Goal: Navigation & Orientation: Find specific page/section

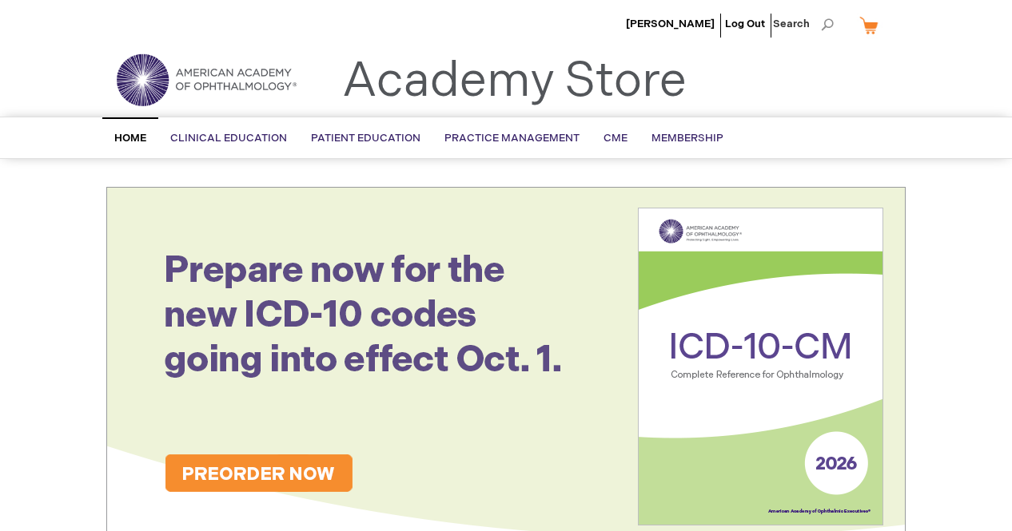
click at [924, 126] on div "Search Search × Advanced Search Search Home Clinical Education Product Line BCS…" at bounding box center [506, 138] width 1012 height 42
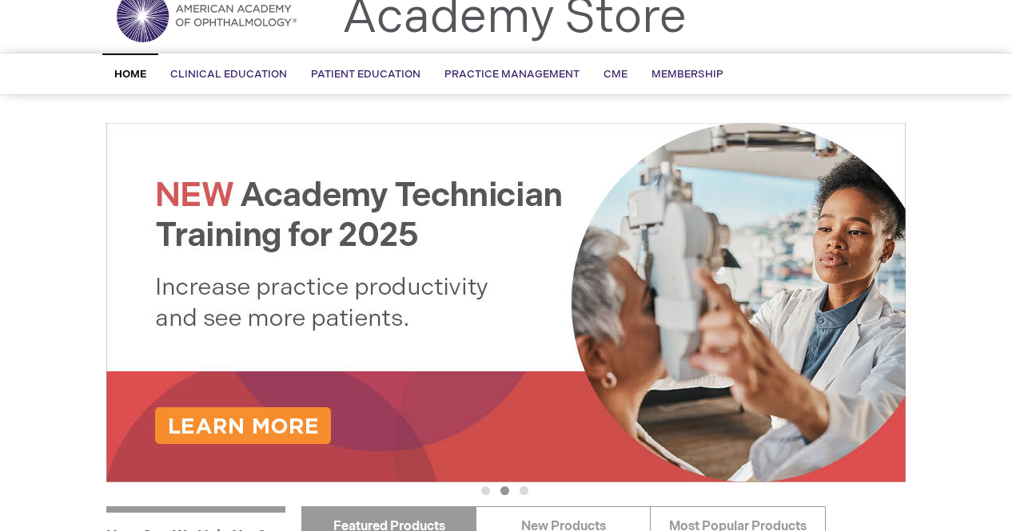
scroll to position [96, 0]
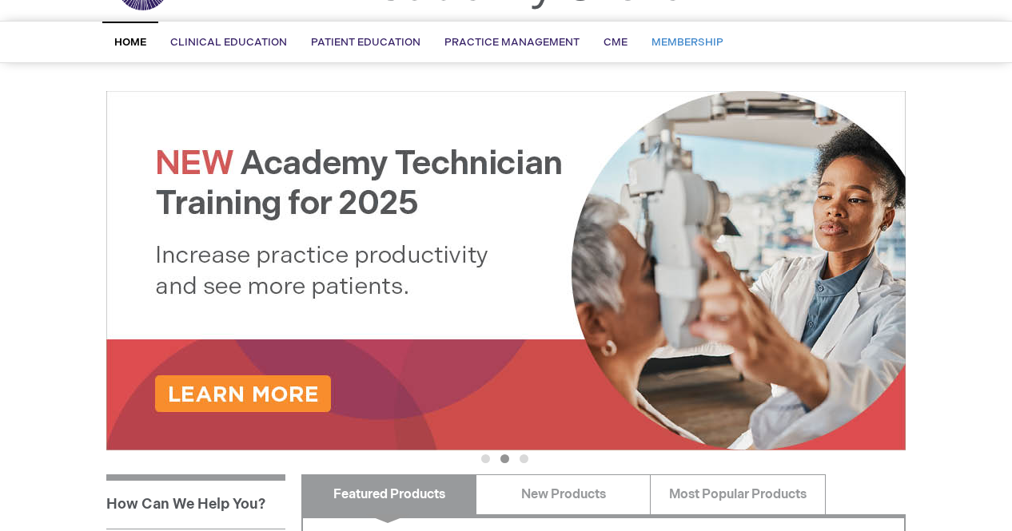
click at [687, 41] on span "Membership" at bounding box center [687, 42] width 72 height 13
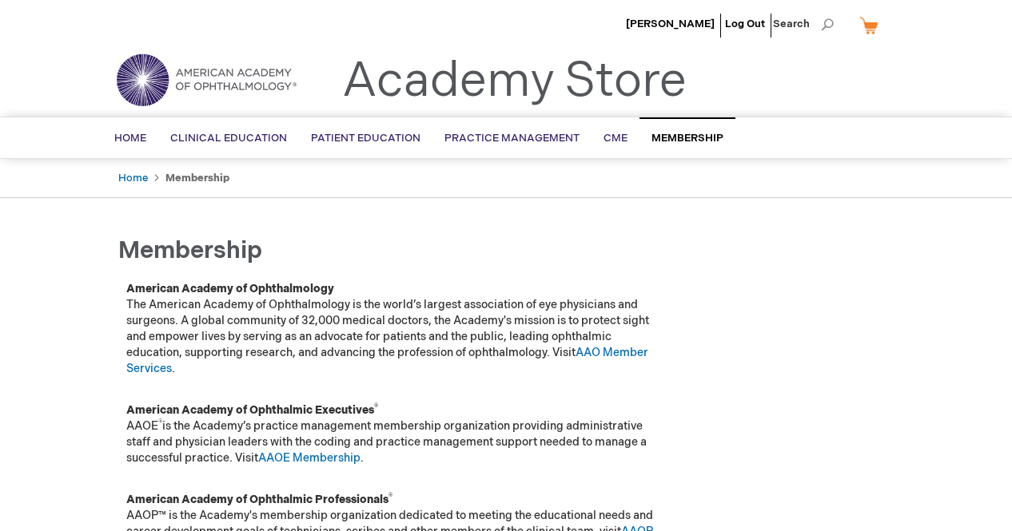
click at [837, 348] on td at bounding box center [788, 333] width 237 height 121
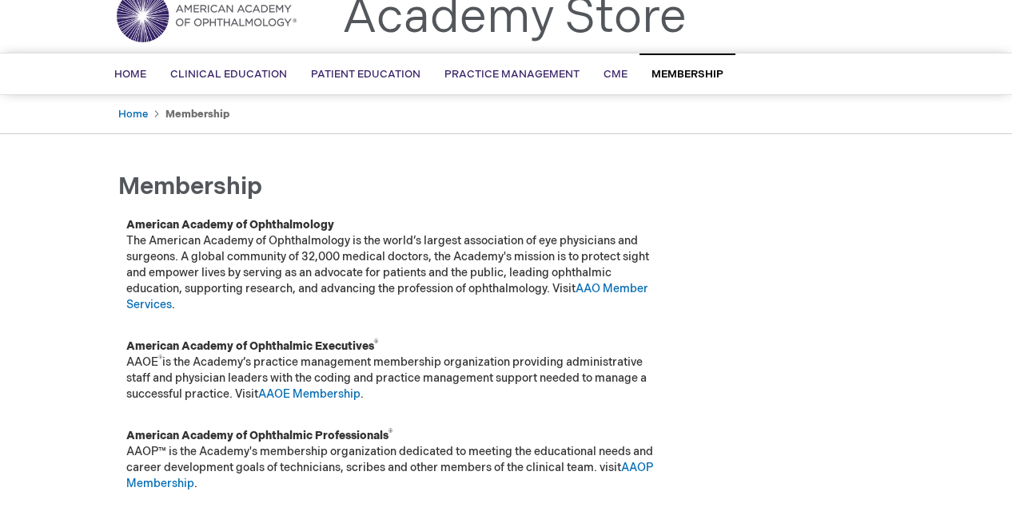
scroll to position [32, 0]
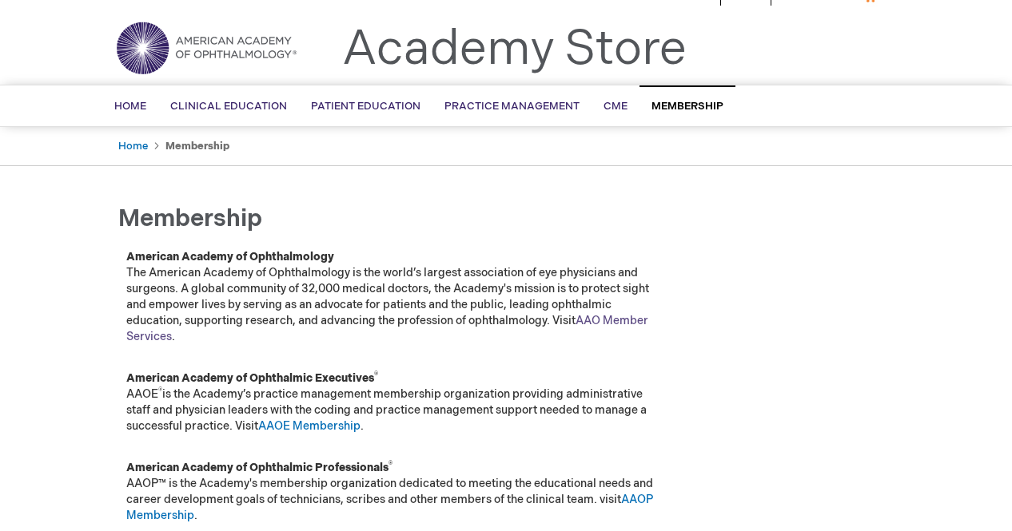
click at [620, 319] on link "AAO Member Services" at bounding box center [387, 329] width 522 height 30
click at [762, 444] on td at bounding box center [788, 407] width 237 height 90
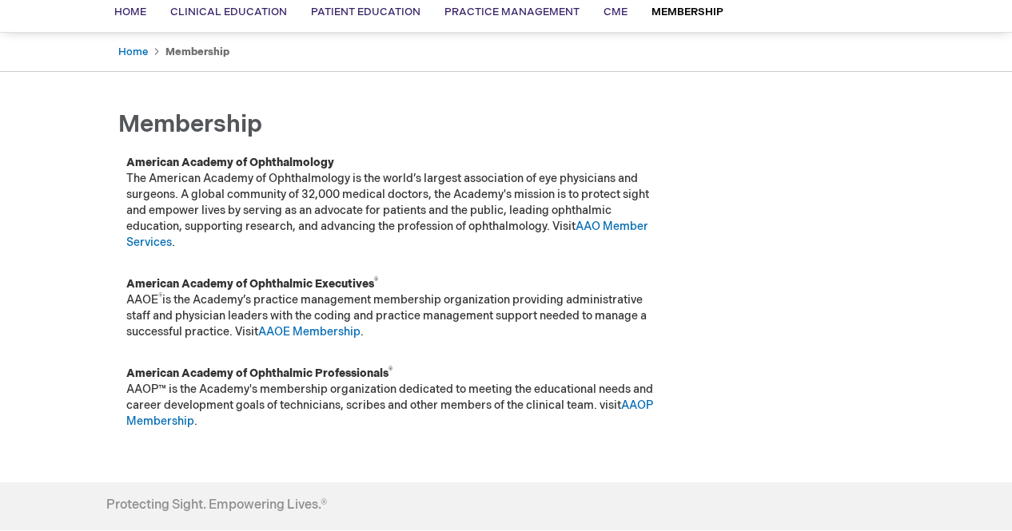
scroll to position [128, 0]
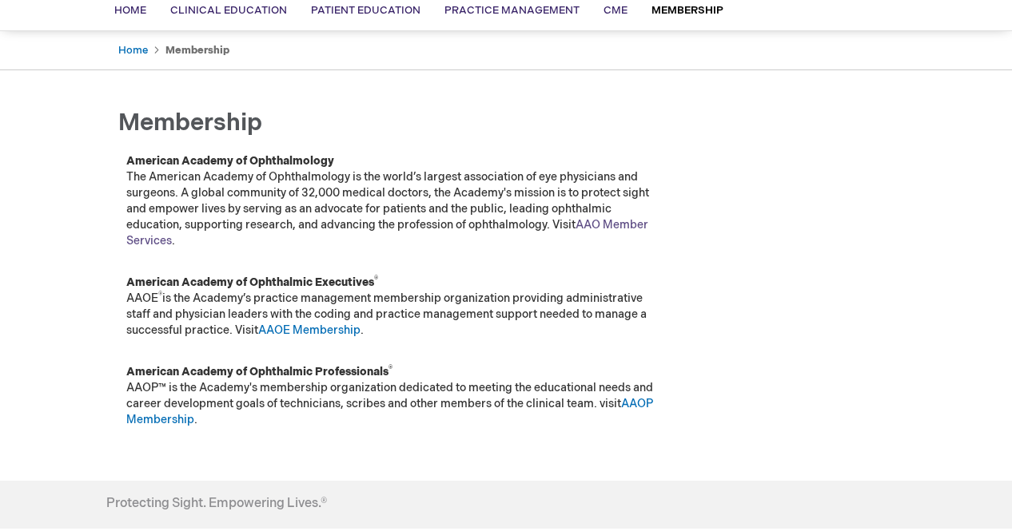
click at [619, 226] on link "AAO Member Services" at bounding box center [387, 233] width 522 height 30
click at [939, 188] on div "Rossella Spena Log Out Search My Cart CLOSE RECENTLY ADDED ITEM(S) Close There …" at bounding box center [506, 303] width 1012 height 862
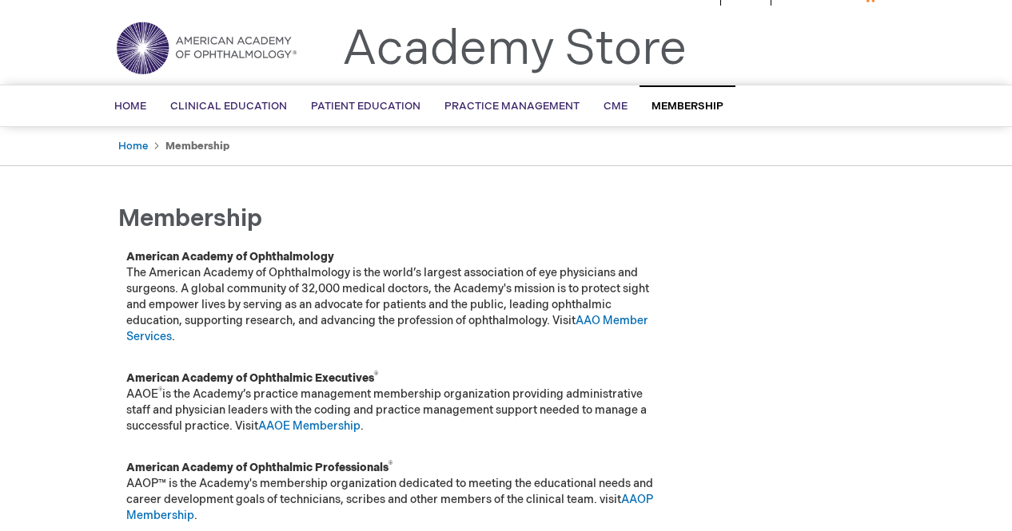
scroll to position [0, 0]
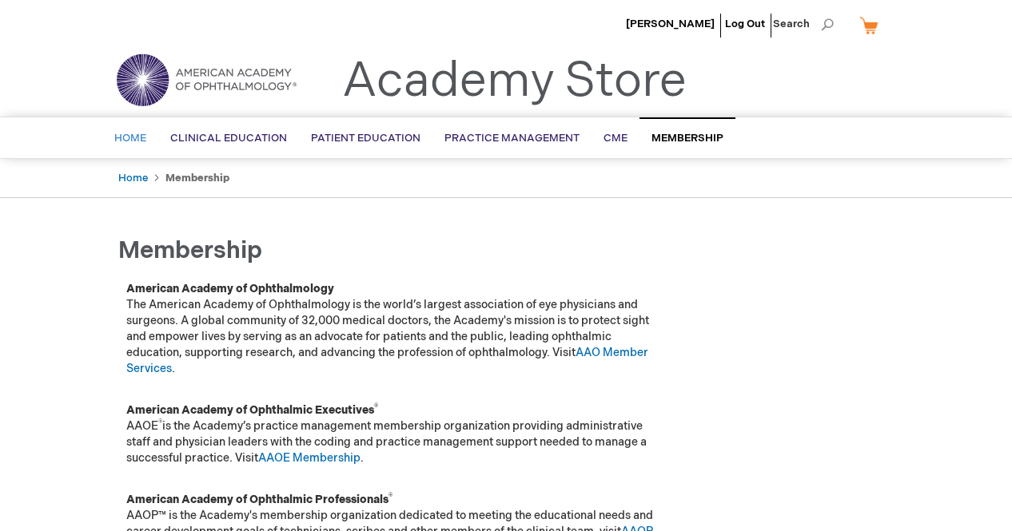
click at [132, 136] on span "Home" at bounding box center [130, 138] width 32 height 13
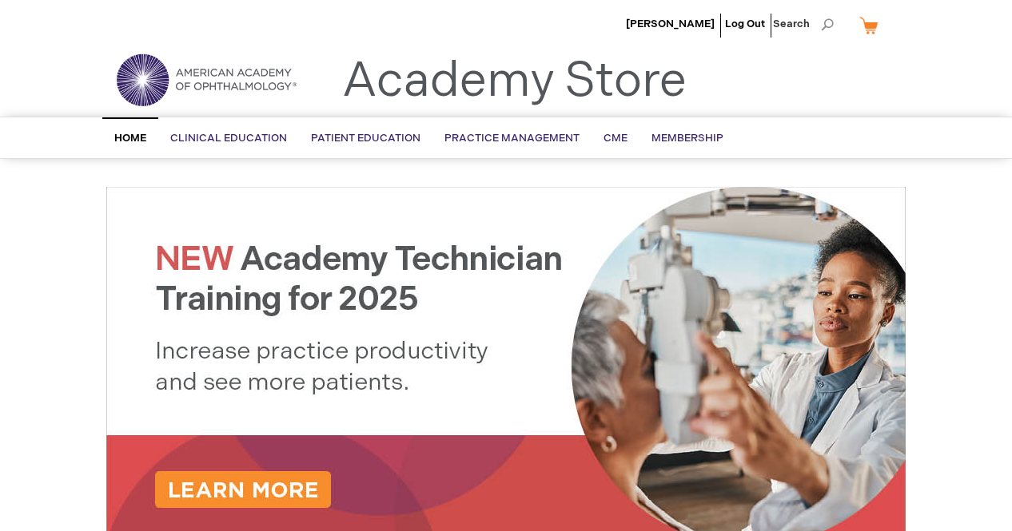
click at [871, 101] on div "Toggle Nav Academy Store" at bounding box center [505, 86] width 823 height 61
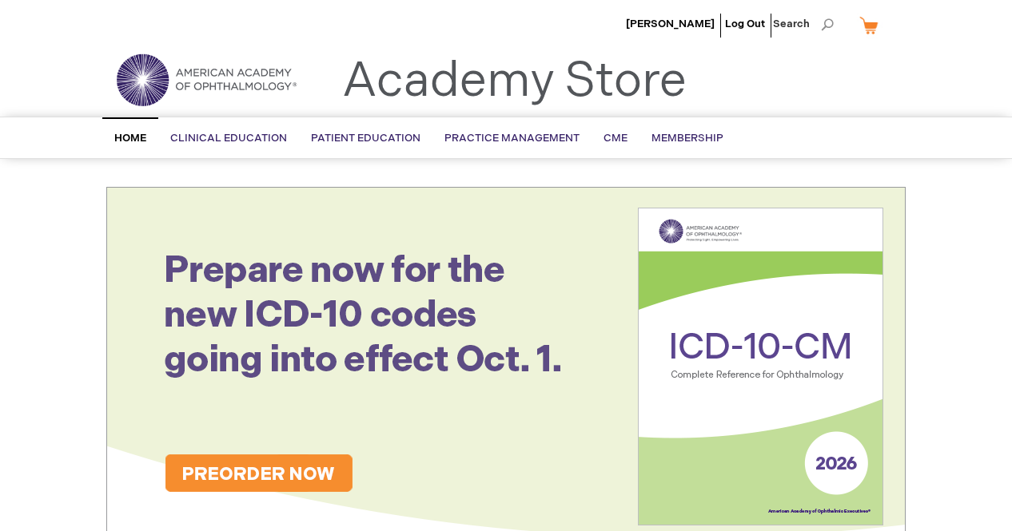
click at [234, 78] on img at bounding box center [206, 80] width 192 height 58
